Goal: Information Seeking & Learning: Learn about a topic

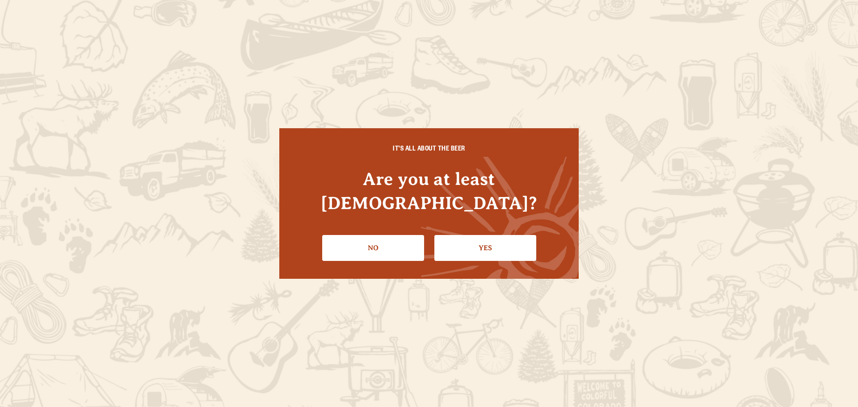
click at [489, 239] on link "Yes" at bounding box center [485, 248] width 102 height 26
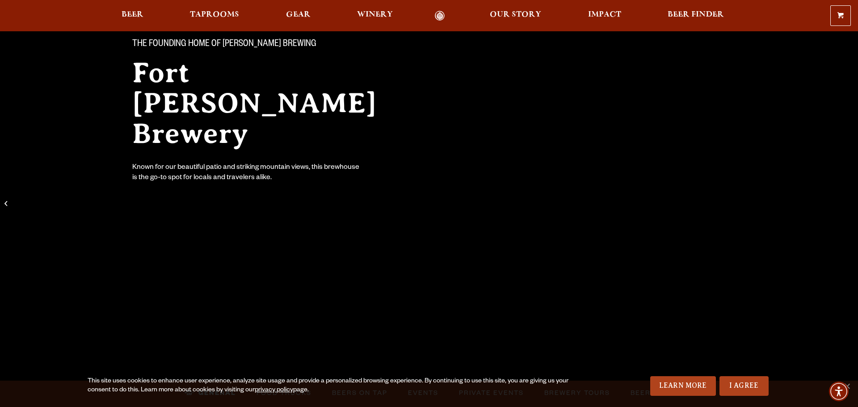
scroll to position [89, 0]
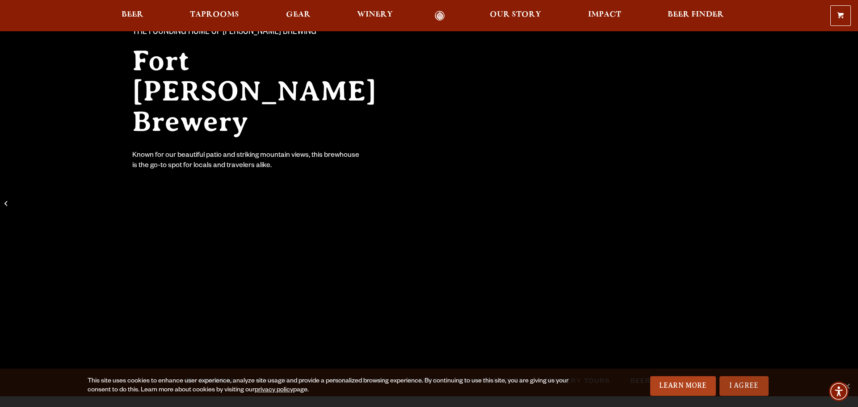
click at [739, 385] on link "I Agree" at bounding box center [743, 386] width 49 height 20
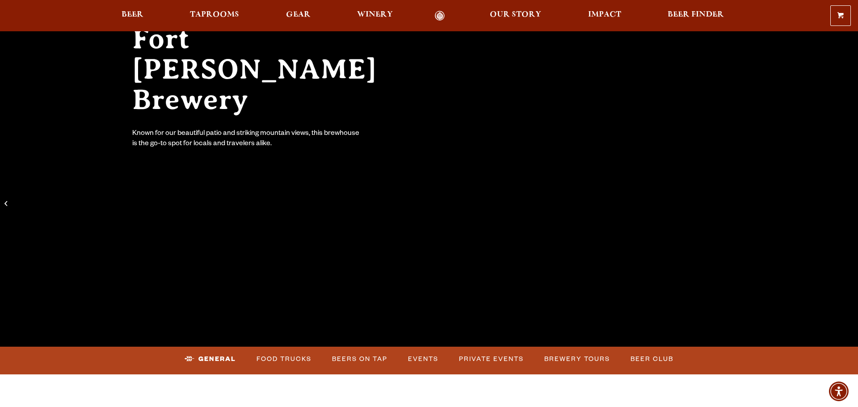
scroll to position [117, 0]
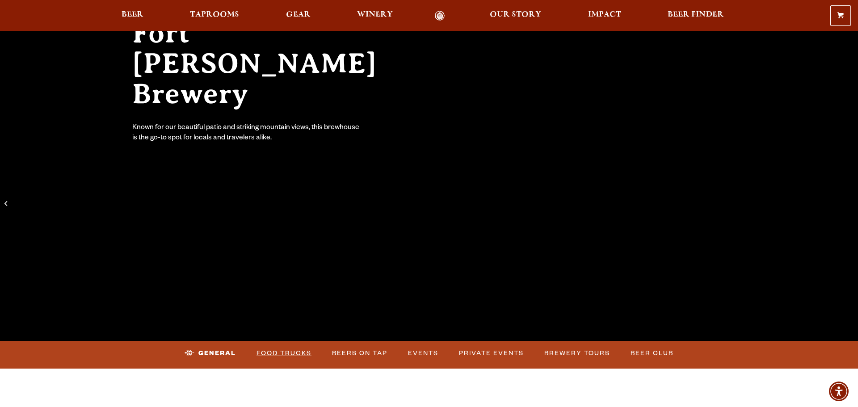
click at [285, 356] on link "Food Trucks" at bounding box center [284, 353] width 62 height 21
click at [293, 352] on link "Food Trucks" at bounding box center [277, 353] width 78 height 21
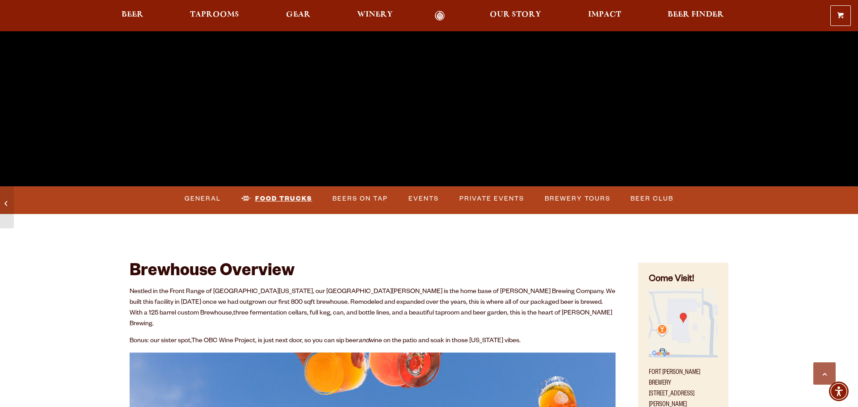
scroll to position [273, 0]
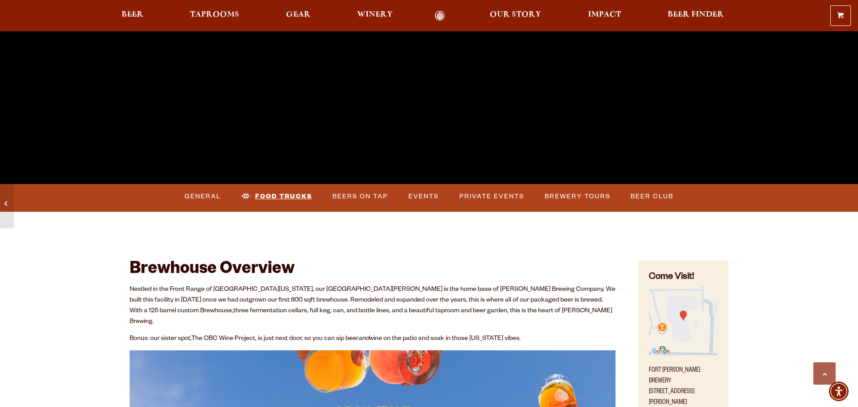
click at [281, 196] on link "Food Trucks" at bounding box center [277, 196] width 78 height 21
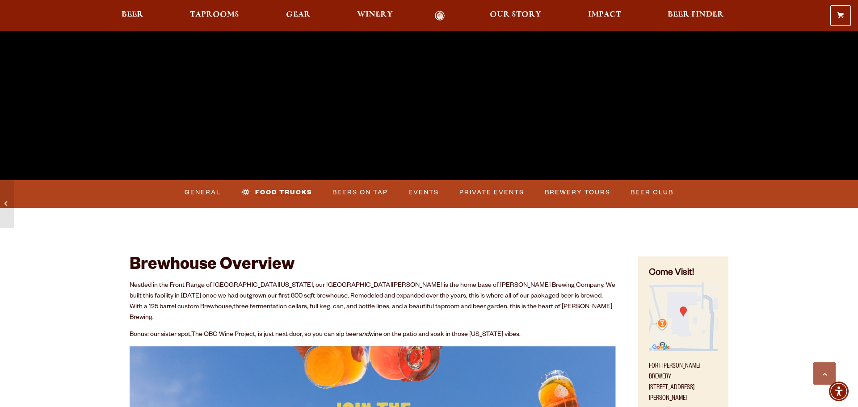
scroll to position [154, 0]
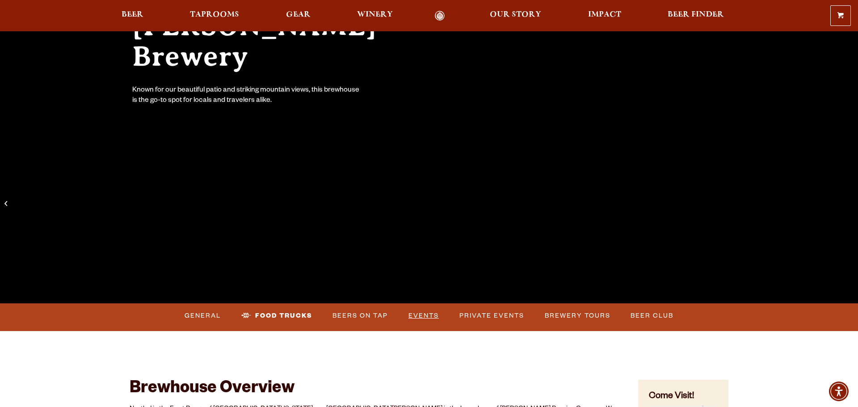
click at [427, 317] on link "Events" at bounding box center [424, 316] width 38 height 21
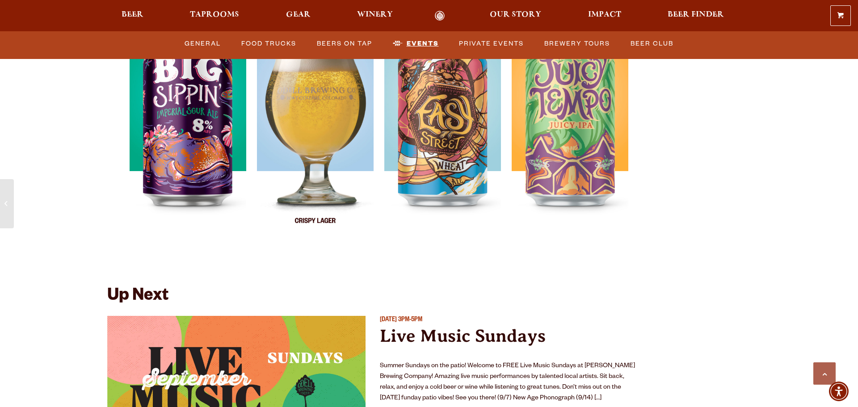
scroll to position [3136, 0]
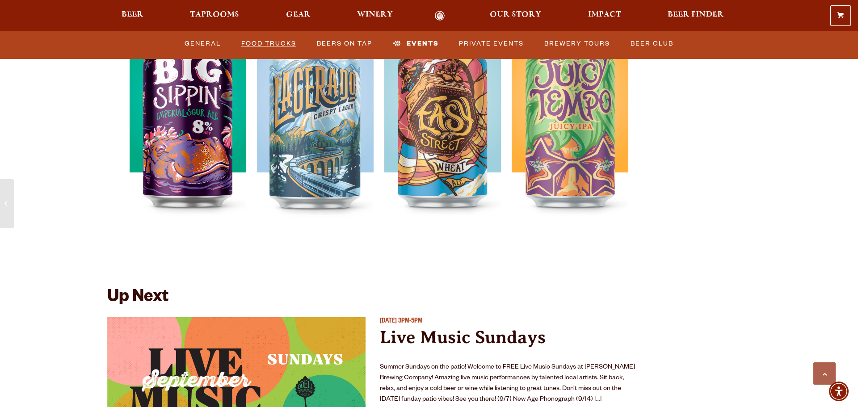
click at [274, 42] on link "Food Trucks" at bounding box center [269, 44] width 62 height 21
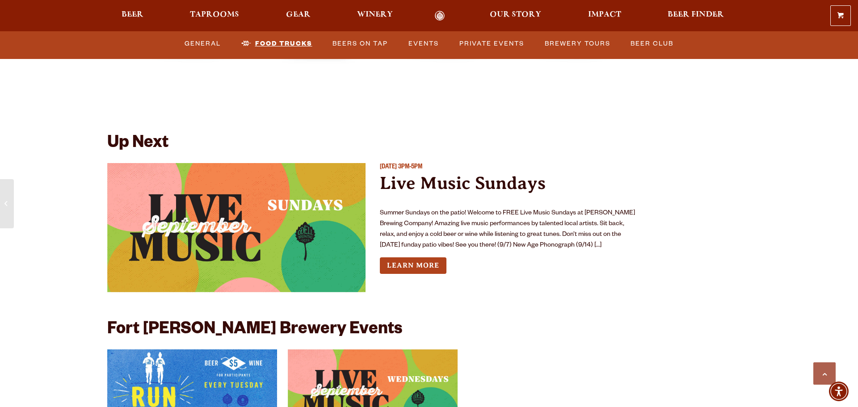
scroll to position [3309, 0]
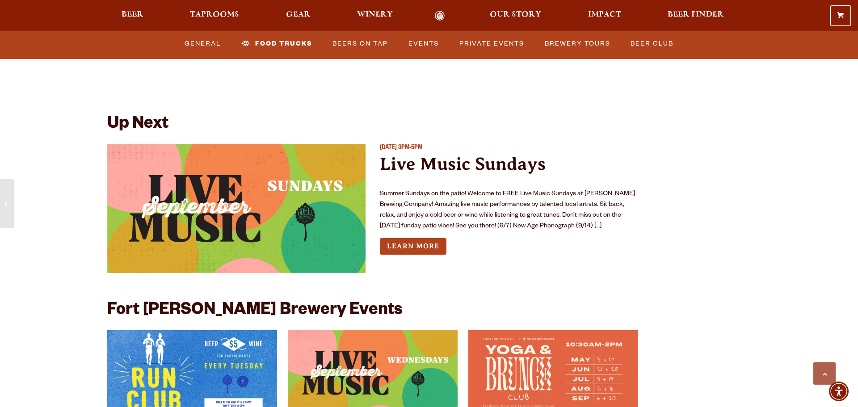
click at [405, 238] on link "Learn More" at bounding box center [413, 246] width 67 height 17
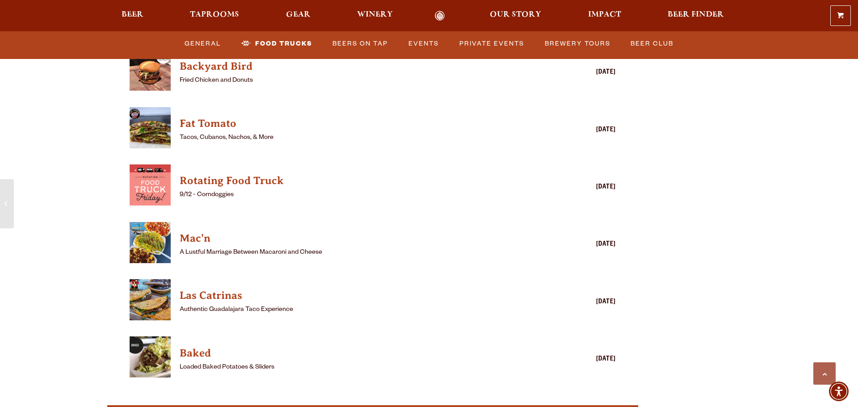
scroll to position [2453, 0]
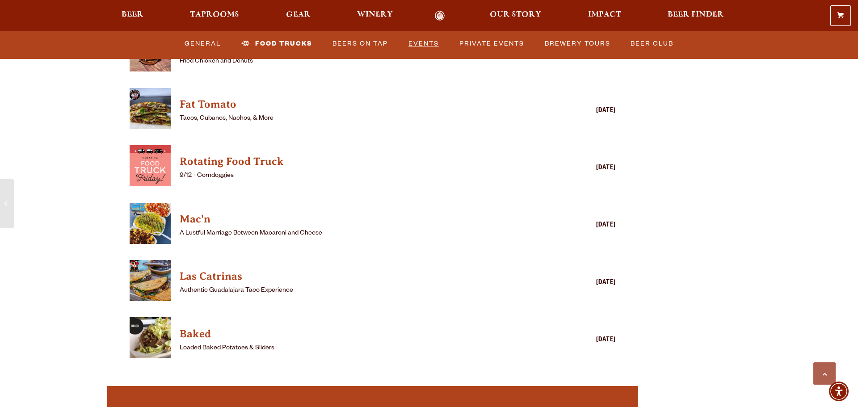
click at [424, 42] on link "Events" at bounding box center [424, 44] width 38 height 21
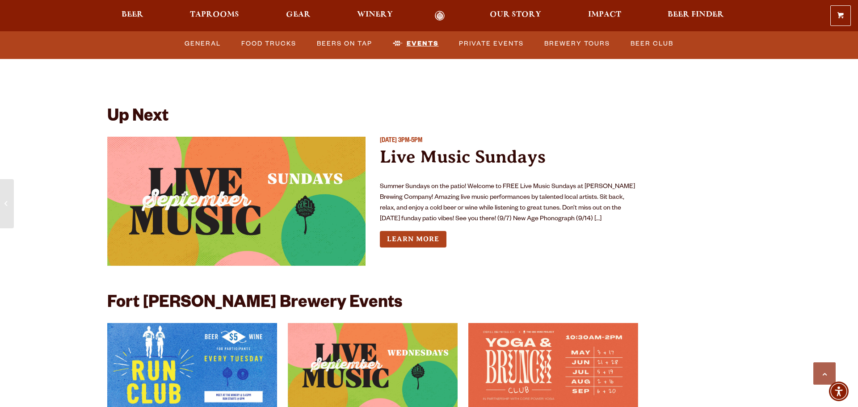
scroll to position [3333, 0]
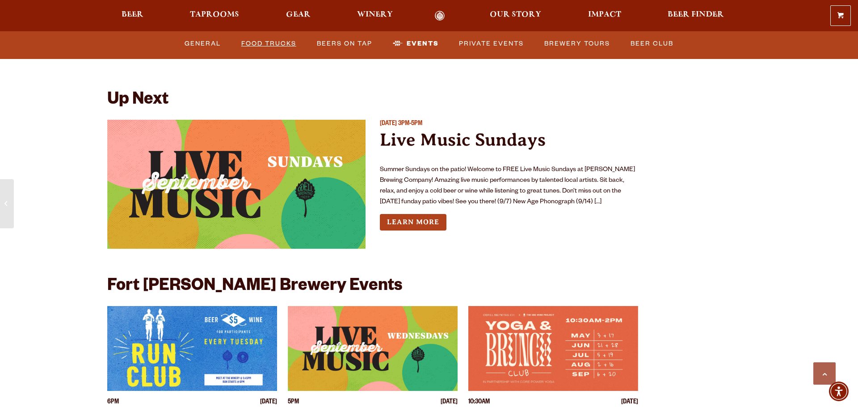
click at [273, 42] on link "Food Trucks" at bounding box center [269, 44] width 62 height 21
click at [275, 46] on link "Food Trucks" at bounding box center [277, 44] width 78 height 21
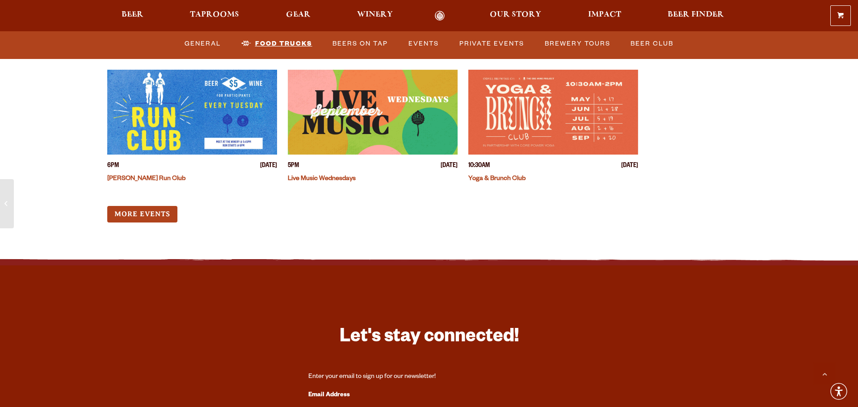
scroll to position [3576, 0]
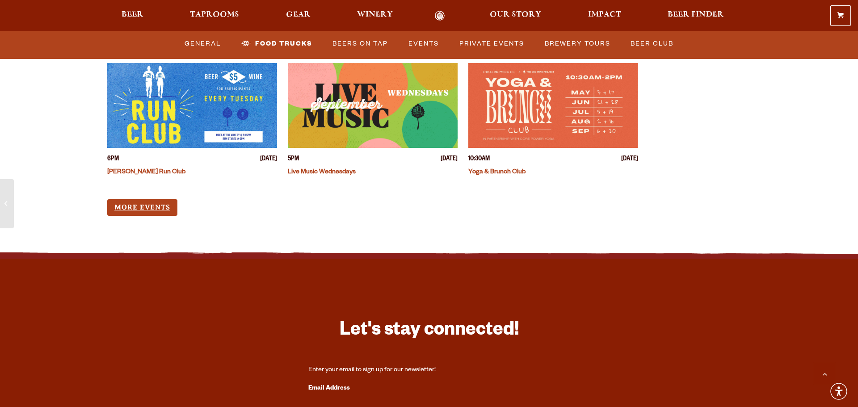
click at [146, 199] on link "More Events" at bounding box center [142, 207] width 70 height 17
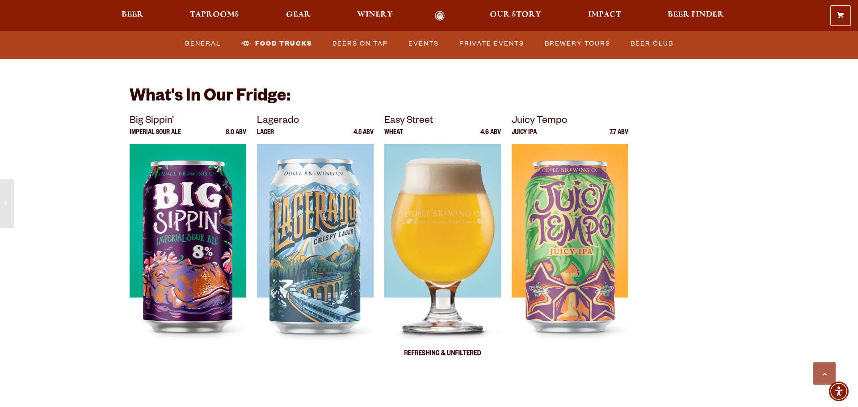
scroll to position [3022, 0]
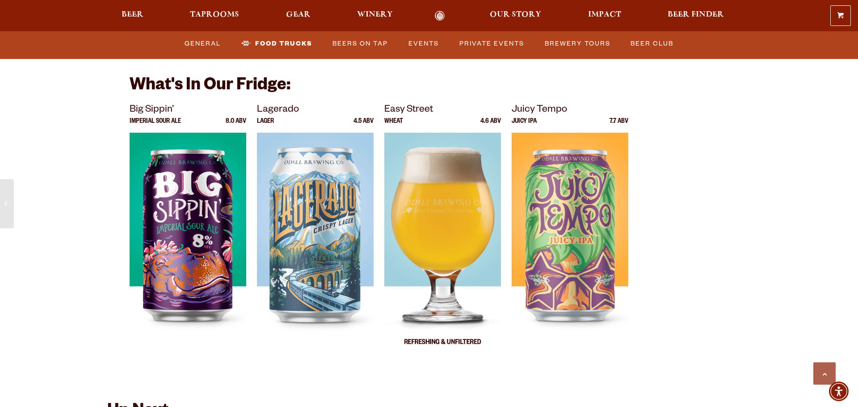
click at [451, 206] on img at bounding box center [442, 244] width 117 height 223
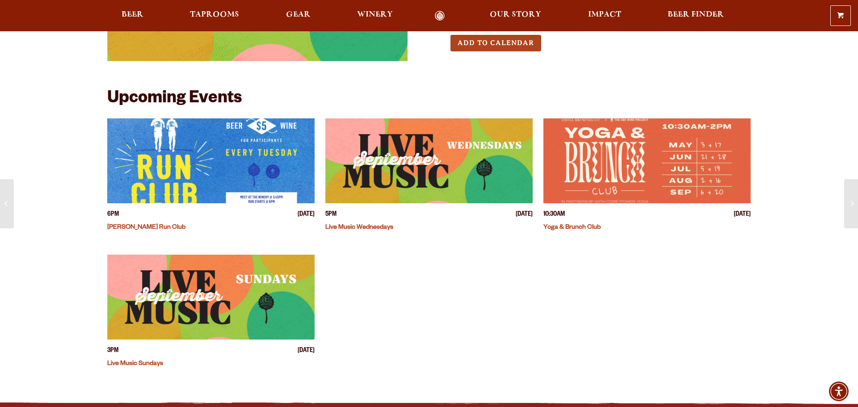
scroll to position [141, 0]
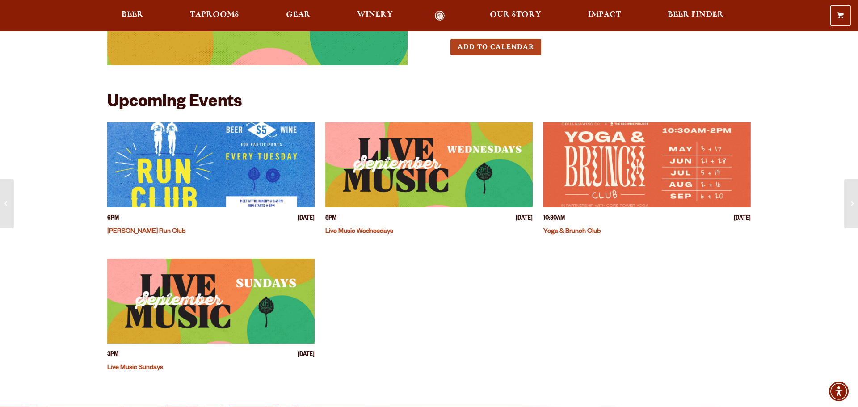
click at [181, 300] on img "View event details" at bounding box center [210, 301] width 207 height 85
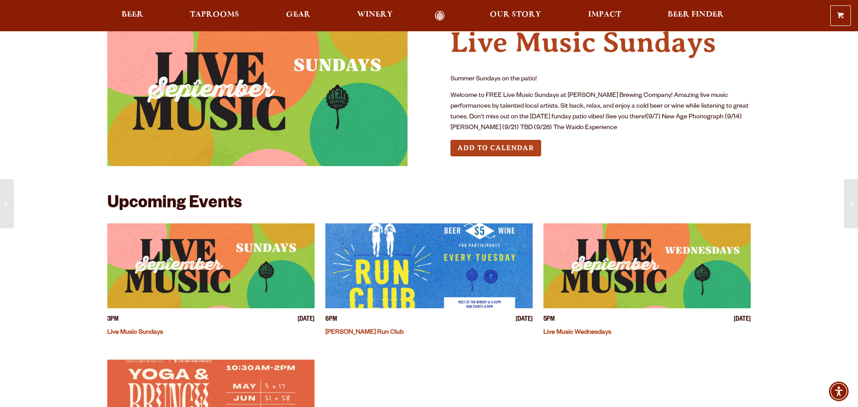
scroll to position [41, 0]
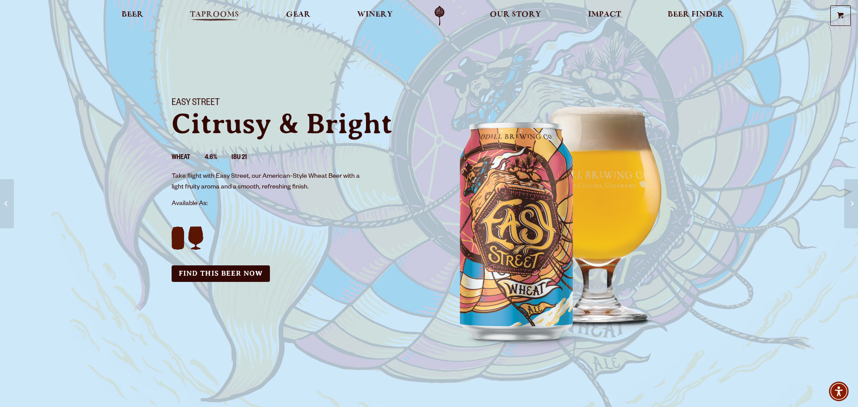
click at [206, 17] on span "Taprooms" at bounding box center [214, 14] width 49 height 7
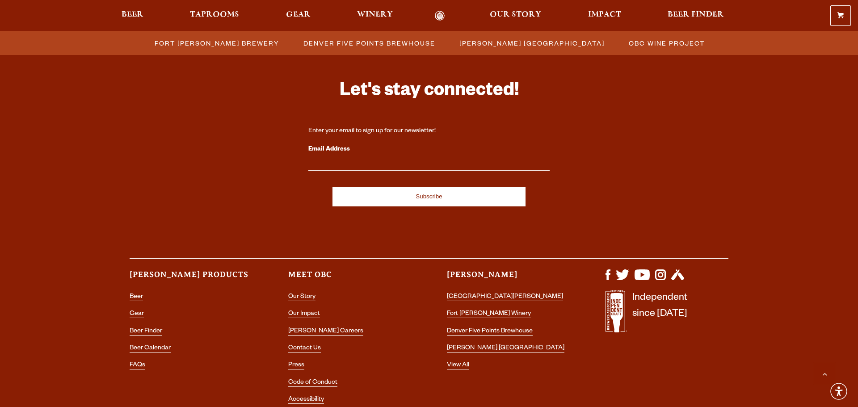
scroll to position [918, 0]
